Goal: Find specific page/section: Find specific page/section

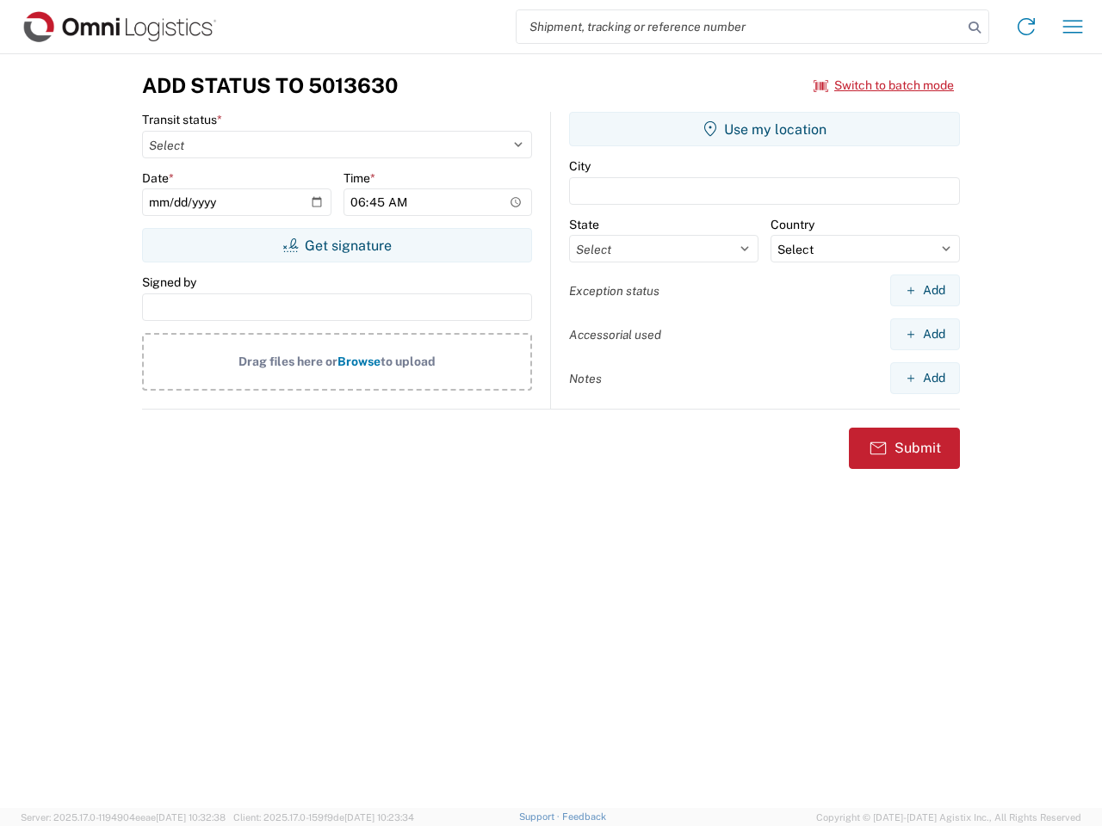
click at [740, 27] on input "search" at bounding box center [740, 26] width 446 height 33
click at [975, 28] on icon at bounding box center [974, 27] width 24 height 24
click at [1026, 27] on icon at bounding box center [1026, 27] width 28 height 28
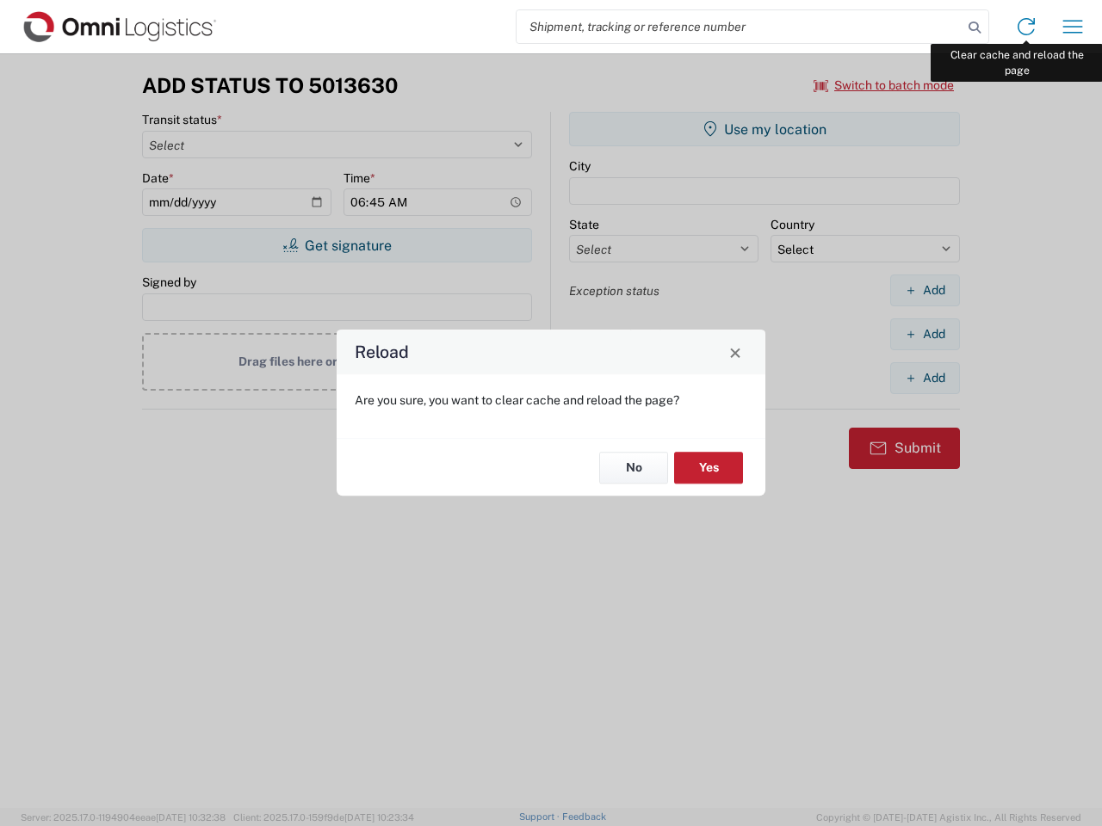
click at [1073, 27] on div "Reload Are you sure, you want to clear cache and reload the page? No Yes" at bounding box center [551, 413] width 1102 height 826
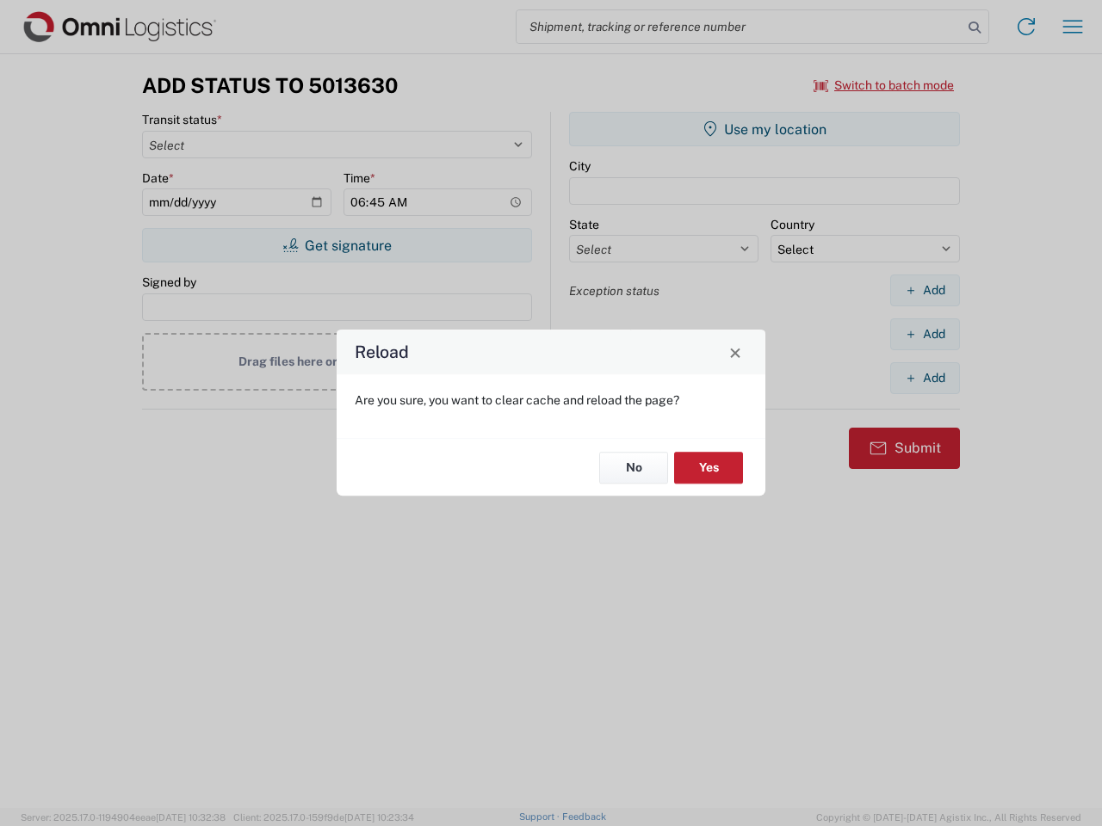
click at [884, 85] on div "Reload Are you sure, you want to clear cache and reload the page? No Yes" at bounding box center [551, 413] width 1102 height 826
click at [337, 245] on div "Reload Are you sure, you want to clear cache and reload the page? No Yes" at bounding box center [551, 413] width 1102 height 826
click at [764, 129] on div "Reload Are you sure, you want to clear cache and reload the page? No Yes" at bounding box center [551, 413] width 1102 height 826
click at [925, 290] on div "Reload Are you sure, you want to clear cache and reload the page? No Yes" at bounding box center [551, 413] width 1102 height 826
click at [925, 334] on div "Reload Are you sure, you want to clear cache and reload the page? No Yes" at bounding box center [551, 413] width 1102 height 826
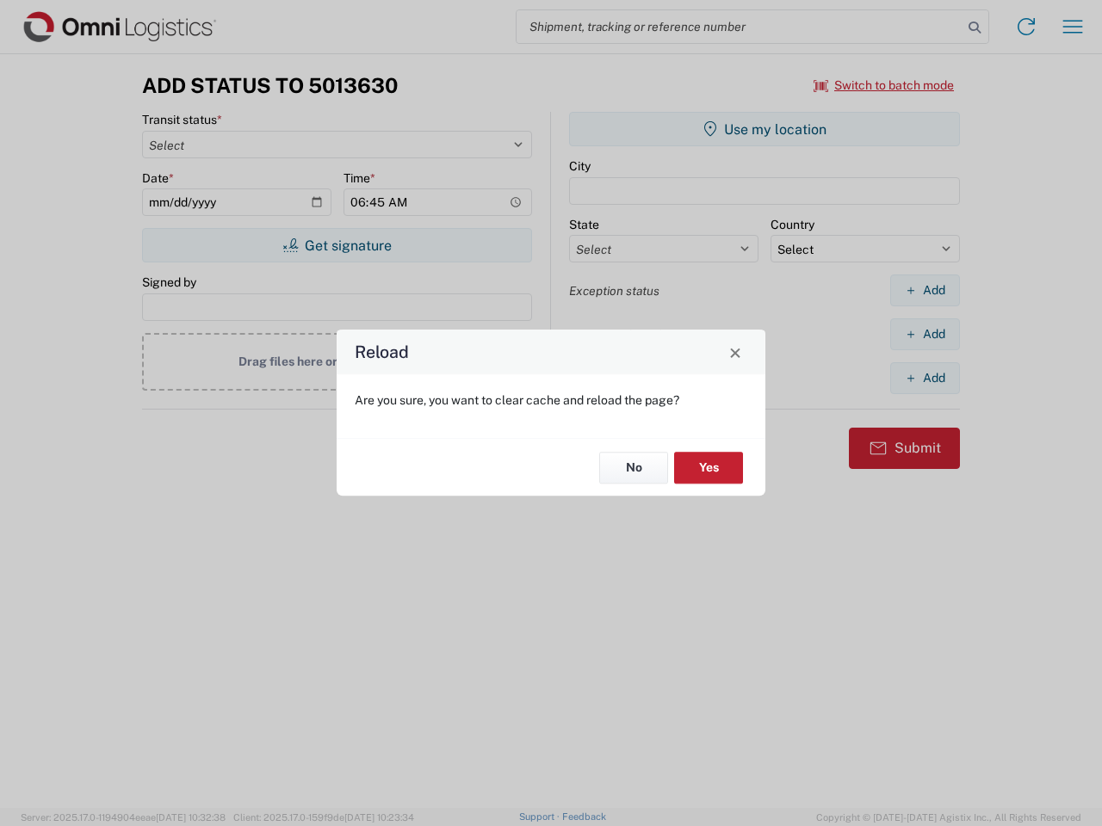
click at [925, 378] on div "Reload Are you sure, you want to clear cache and reload the page? No Yes" at bounding box center [551, 413] width 1102 height 826
